Goal: Navigation & Orientation: Find specific page/section

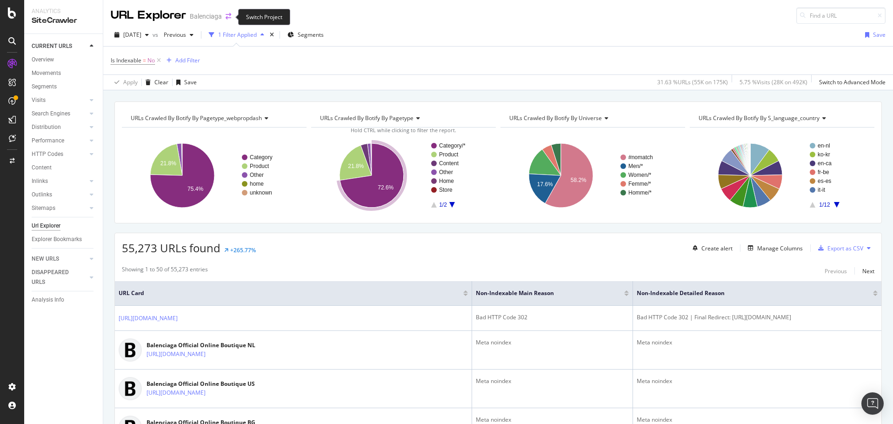
click at [228, 17] on icon "arrow-right-arrow-left" at bounding box center [229, 16] width 6 height 7
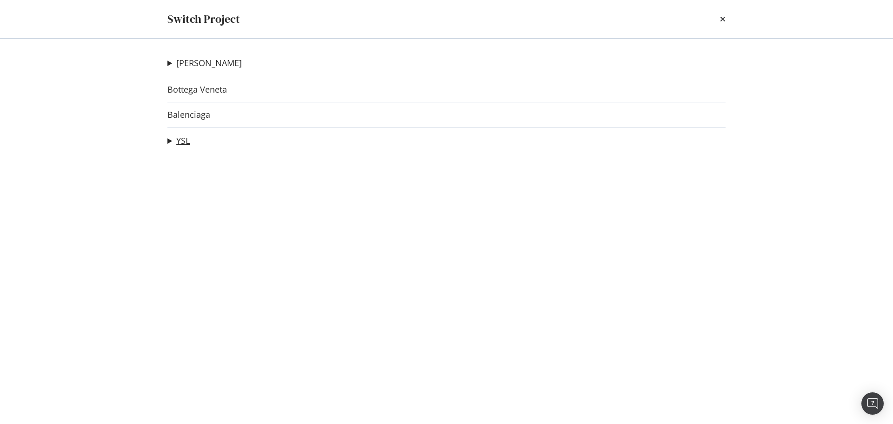
click at [185, 136] on link "YSL" at bounding box center [182, 141] width 13 height 10
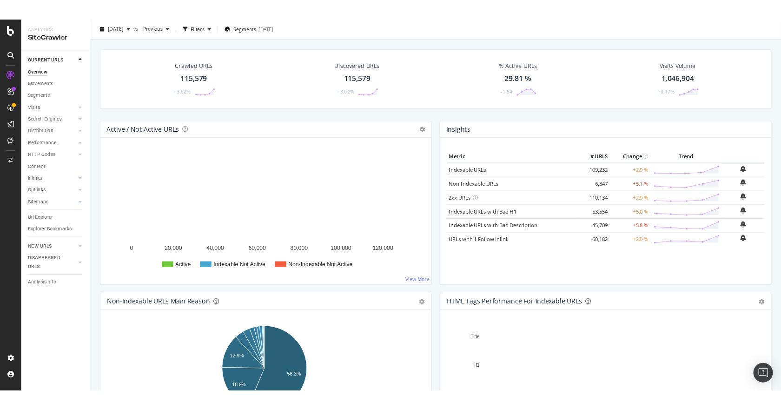
scroll to position [47, 0]
